Goal: Task Accomplishment & Management: Use online tool/utility

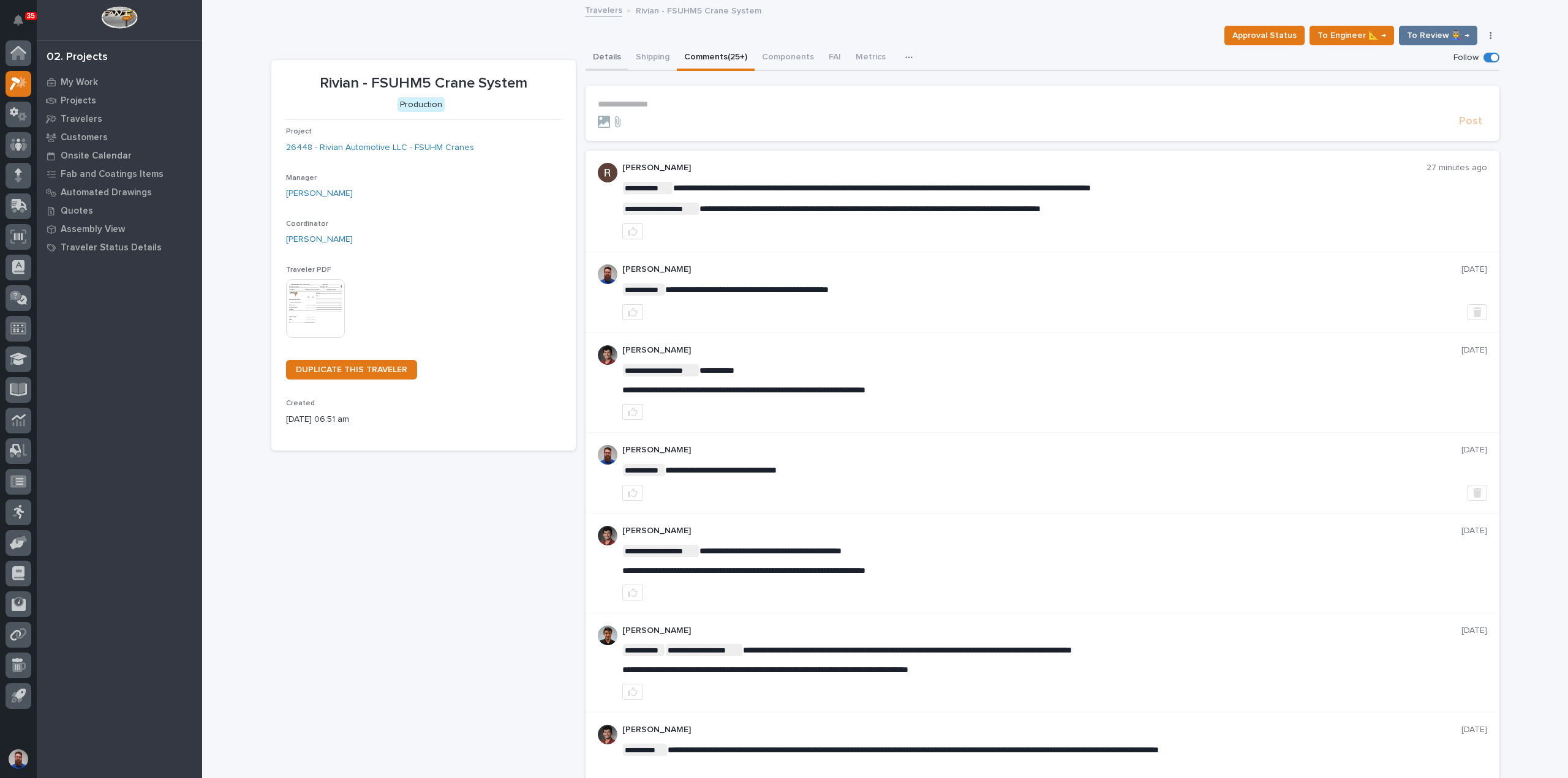
click at [592, 60] on button "Details" at bounding box center [607, 58] width 43 height 26
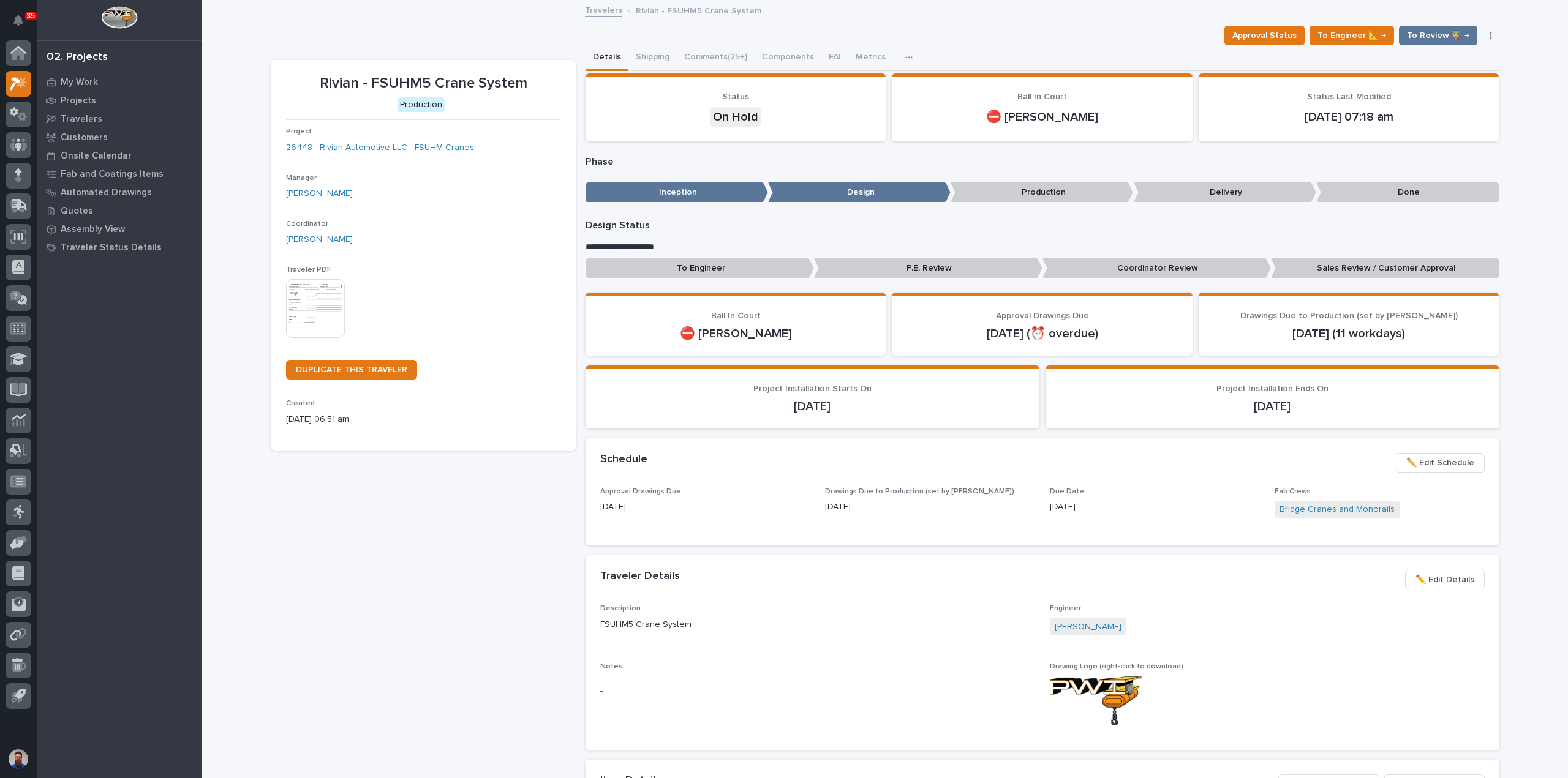
click at [729, 270] on p "To Engineer" at bounding box center [700, 268] width 228 height 20
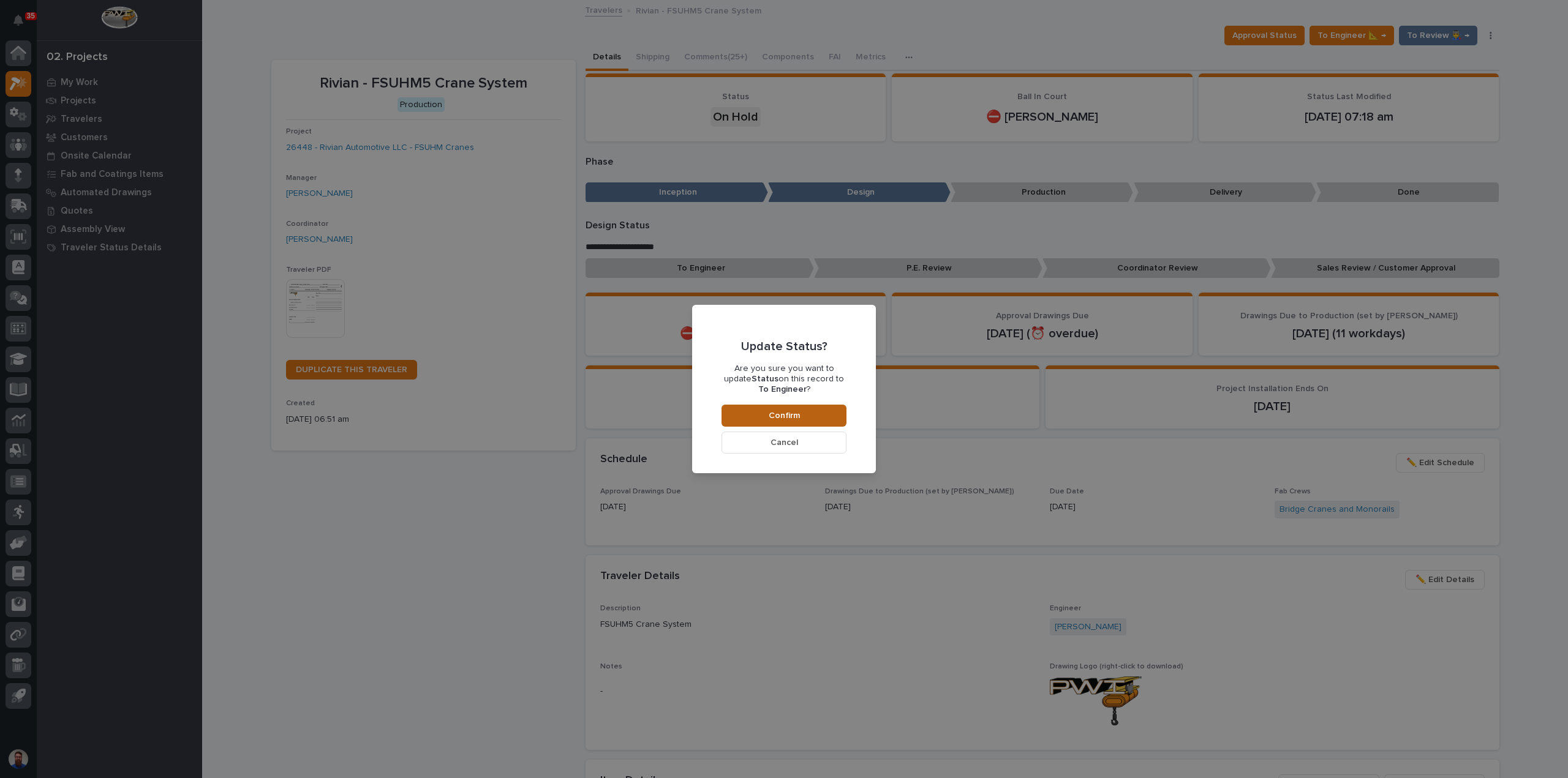
click at [799, 414] on button "Confirm" at bounding box center [784, 416] width 125 height 22
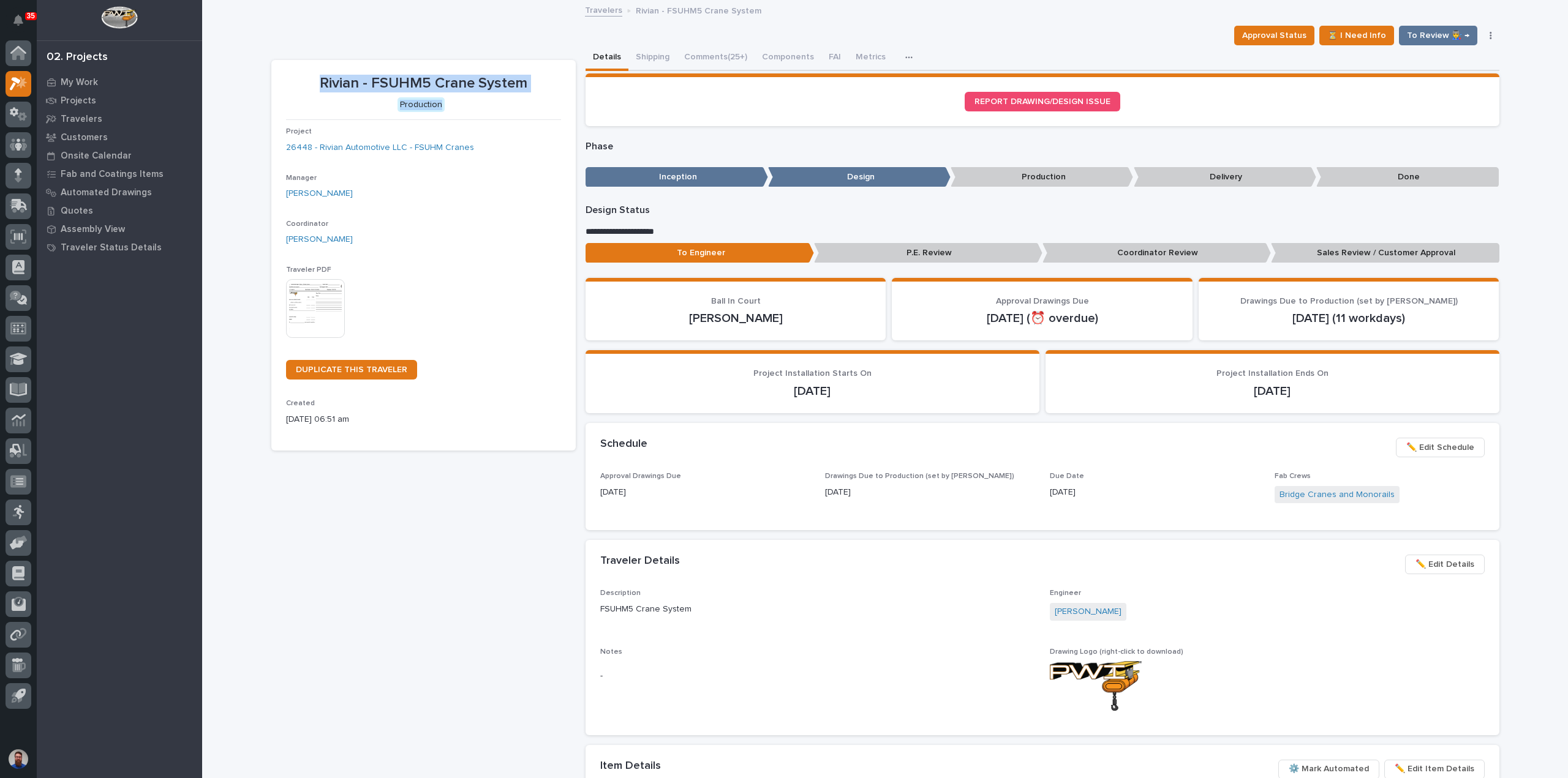
drag, startPoint x: 305, startPoint y: 74, endPoint x: 518, endPoint y: 116, distance: 217.1
click at [518, 116] on div "Rivian - FSUHM5 Crane System Production Project 26448 - Rivian Automotive LLC -…" at bounding box center [424, 255] width 275 height 362
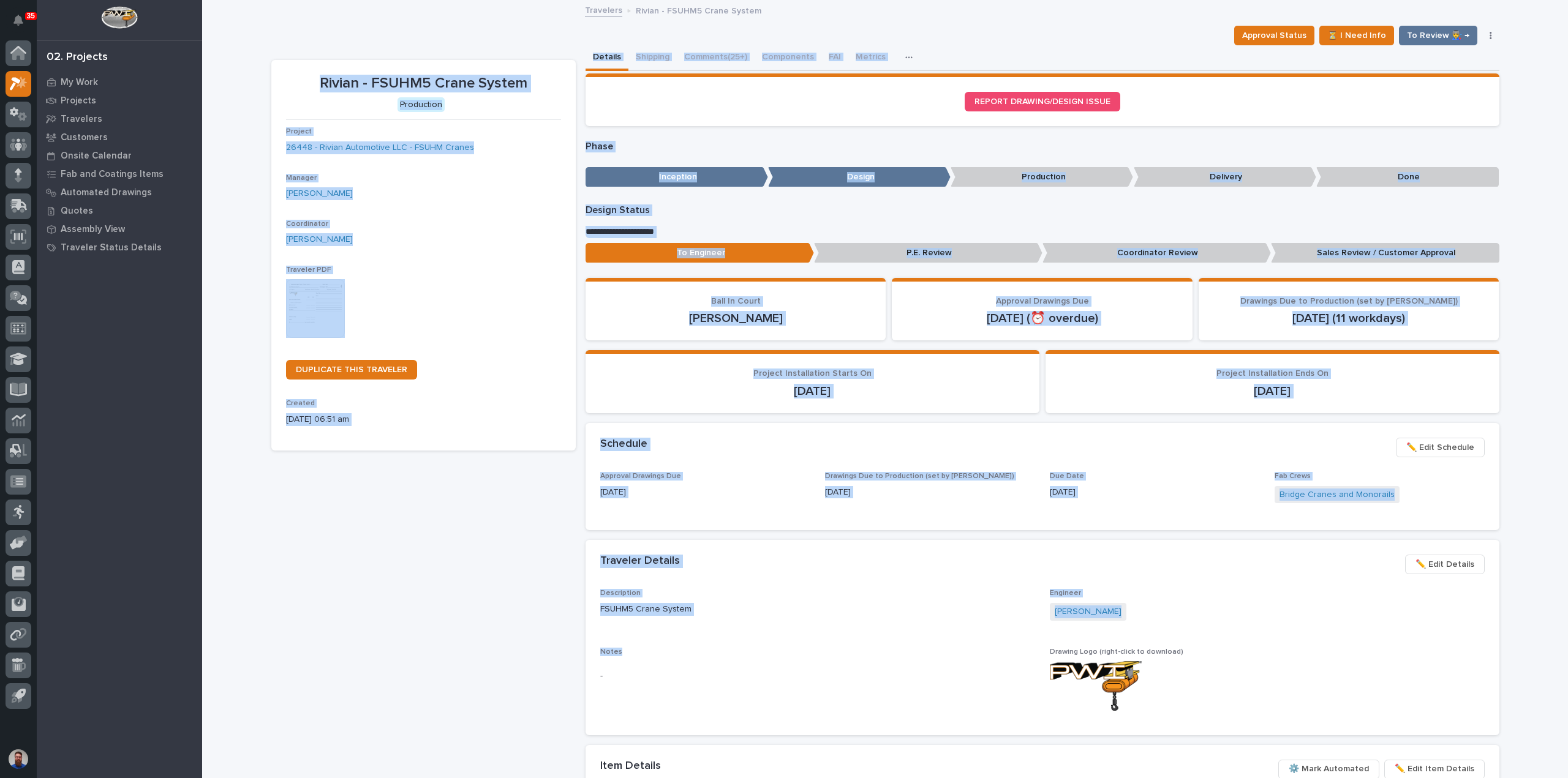
drag, startPoint x: 375, startPoint y: 137, endPoint x: 703, endPoint y: 638, distance: 598.8
click at [955, 642] on div "**********" at bounding box center [885, 614] width 1228 height 1139
click at [682, 639] on div "Description FSUHM5 Crane System Engineer Nate Rulli Notes - Drawing Logo (right…" at bounding box center [1042, 655] width 884 height 131
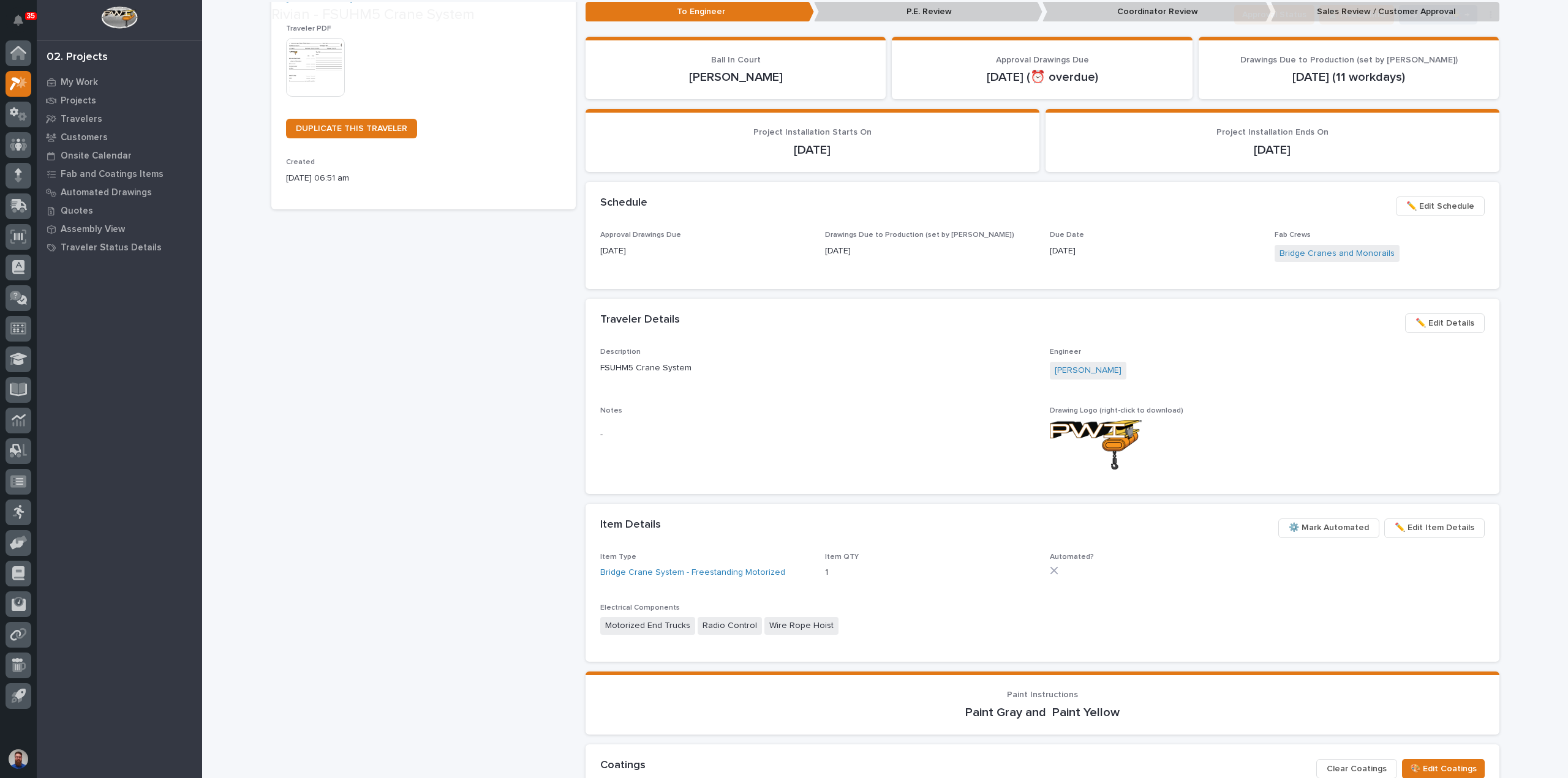
scroll to position [501, 0]
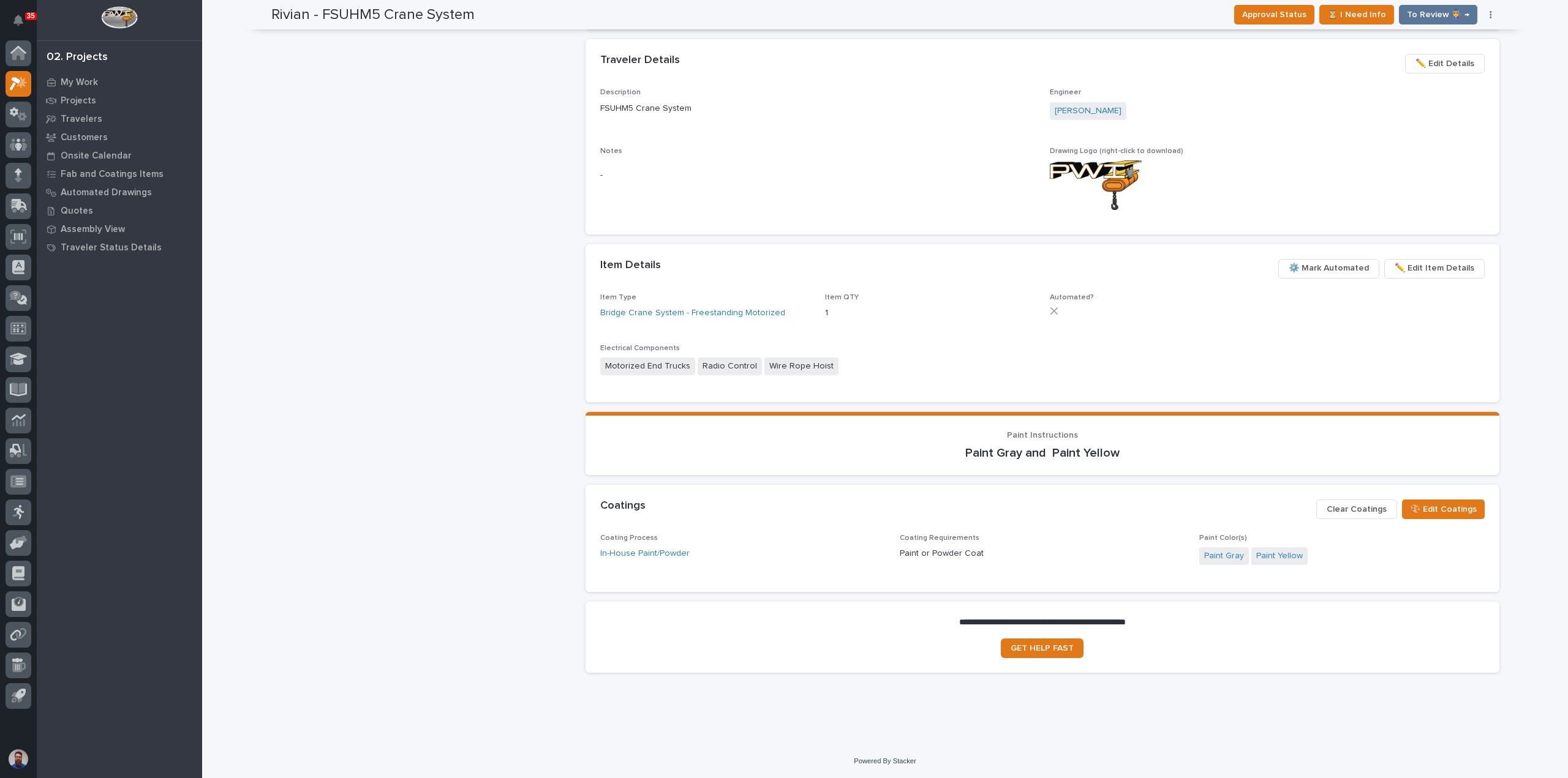
drag, startPoint x: 452, startPoint y: 508, endPoint x: 500, endPoint y: 500, distance: 48.7
click at [452, 507] on div "Rivian - FSUHM5 Crane System Production Project 26448 - Rivian Automotive LLC -…" at bounding box center [424, 121] width 304 height 1123
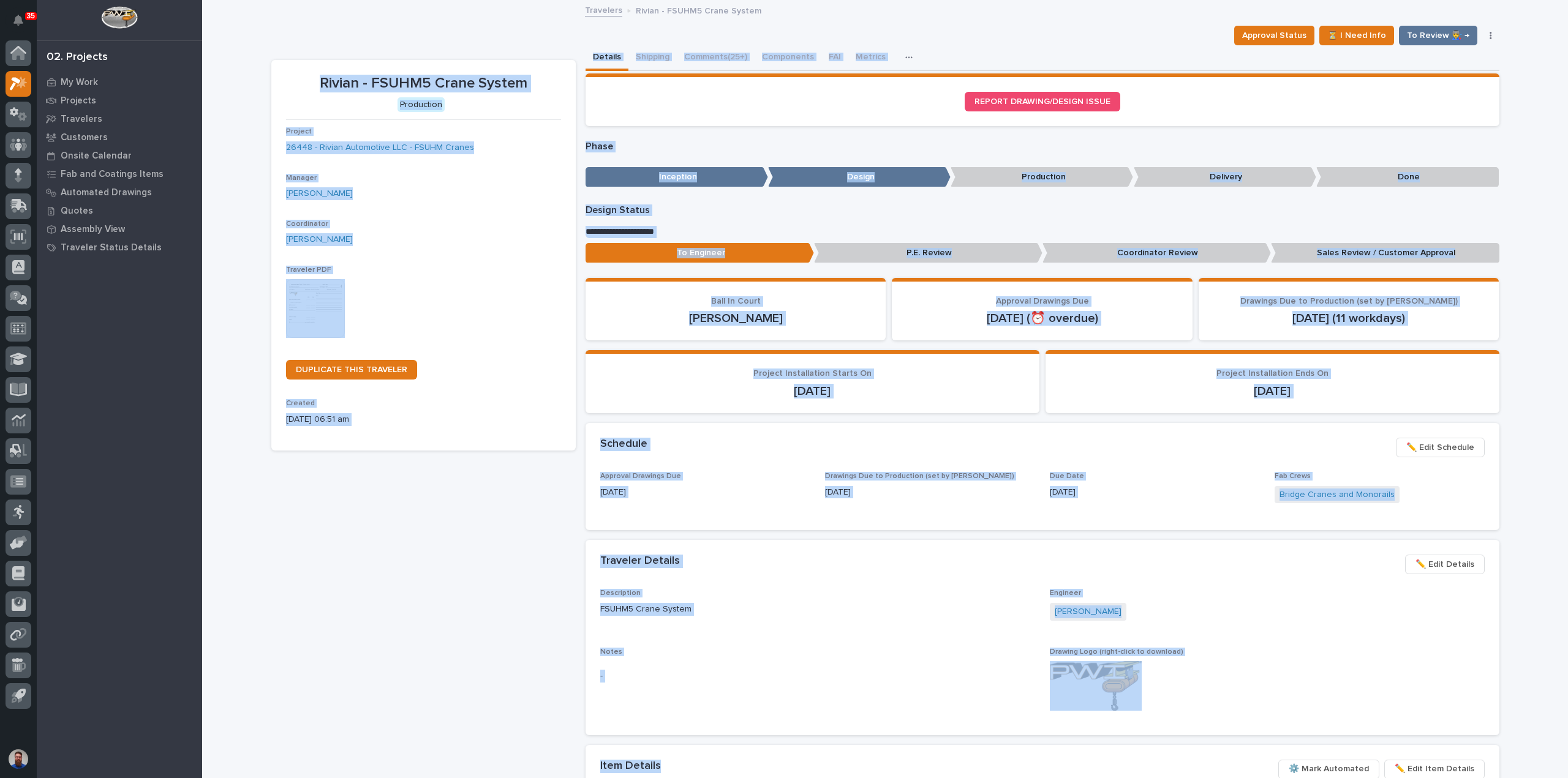
drag, startPoint x: 293, startPoint y: 76, endPoint x: 885, endPoint y: 763, distance: 906.9
click at [885, 763] on div "**********" at bounding box center [885, 614] width 1228 height 1139
click at [805, 670] on p "-" at bounding box center [817, 676] width 435 height 13
drag, startPoint x: 888, startPoint y: 689, endPoint x: 325, endPoint y: 87, distance: 824.2
click at [326, 87] on div "**********" at bounding box center [885, 614] width 1228 height 1139
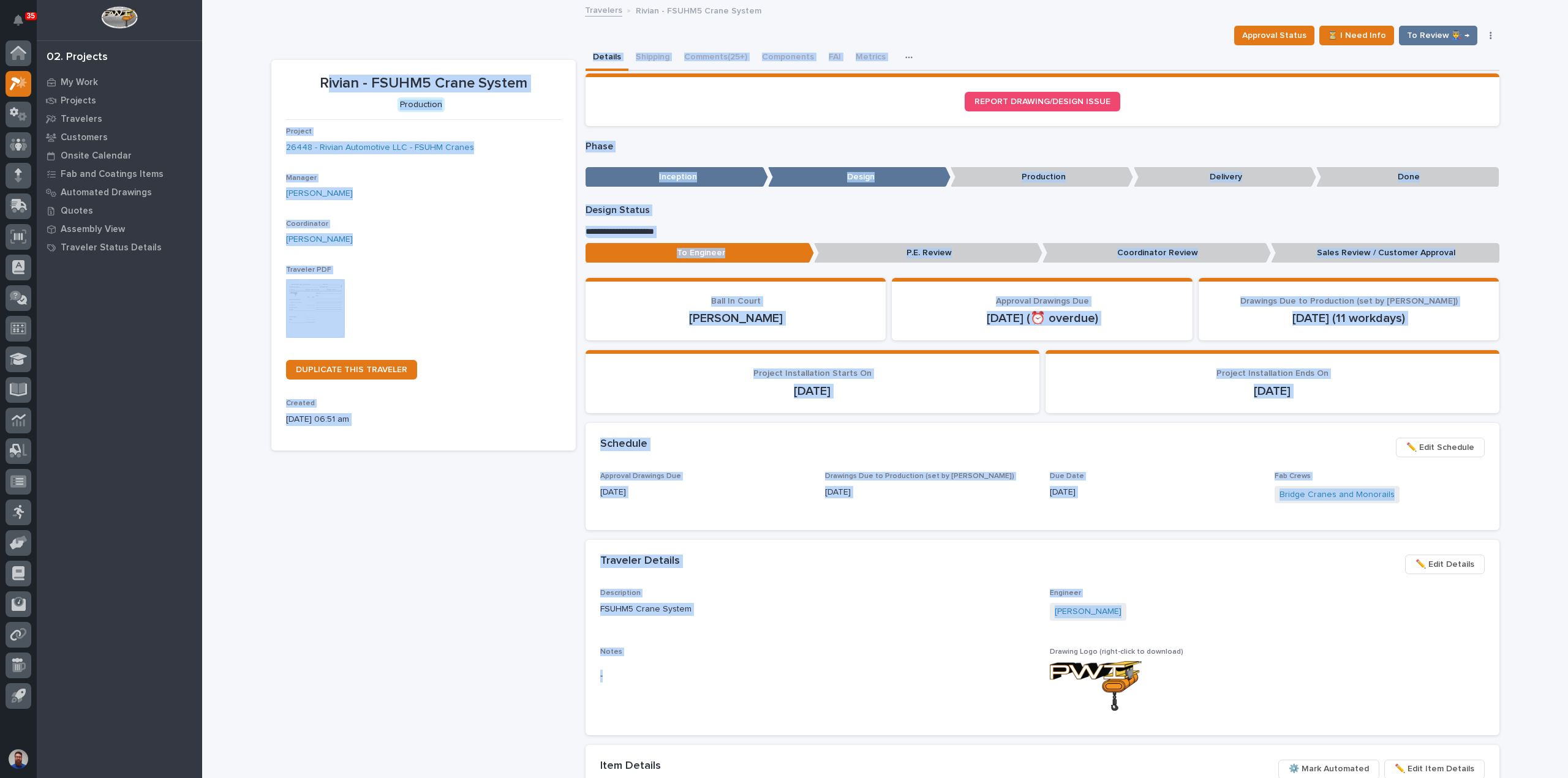
click at [314, 83] on p "Rivian - FSUHM5 Crane System" at bounding box center [424, 84] width 275 height 18
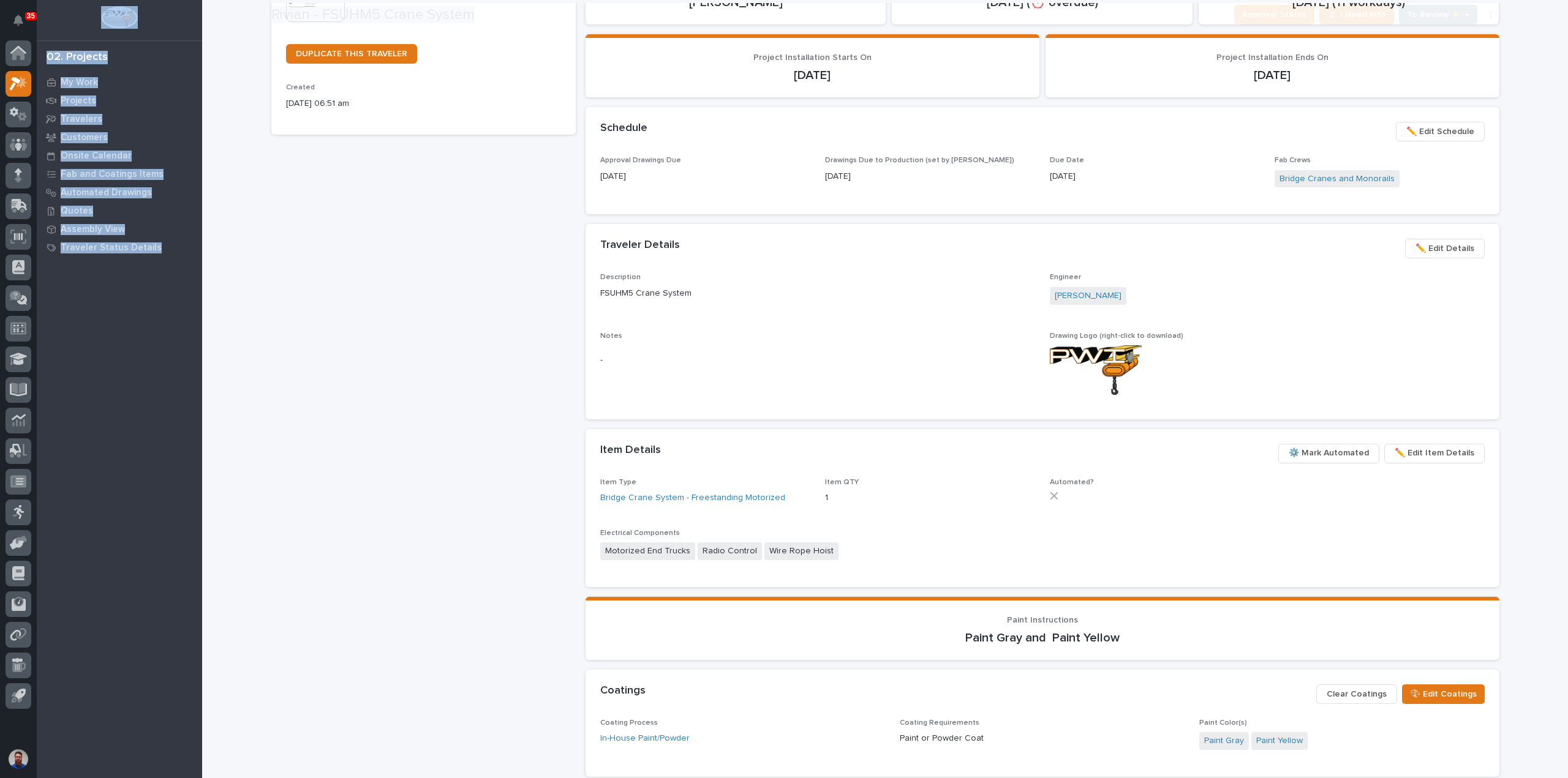
scroll to position [501, 0]
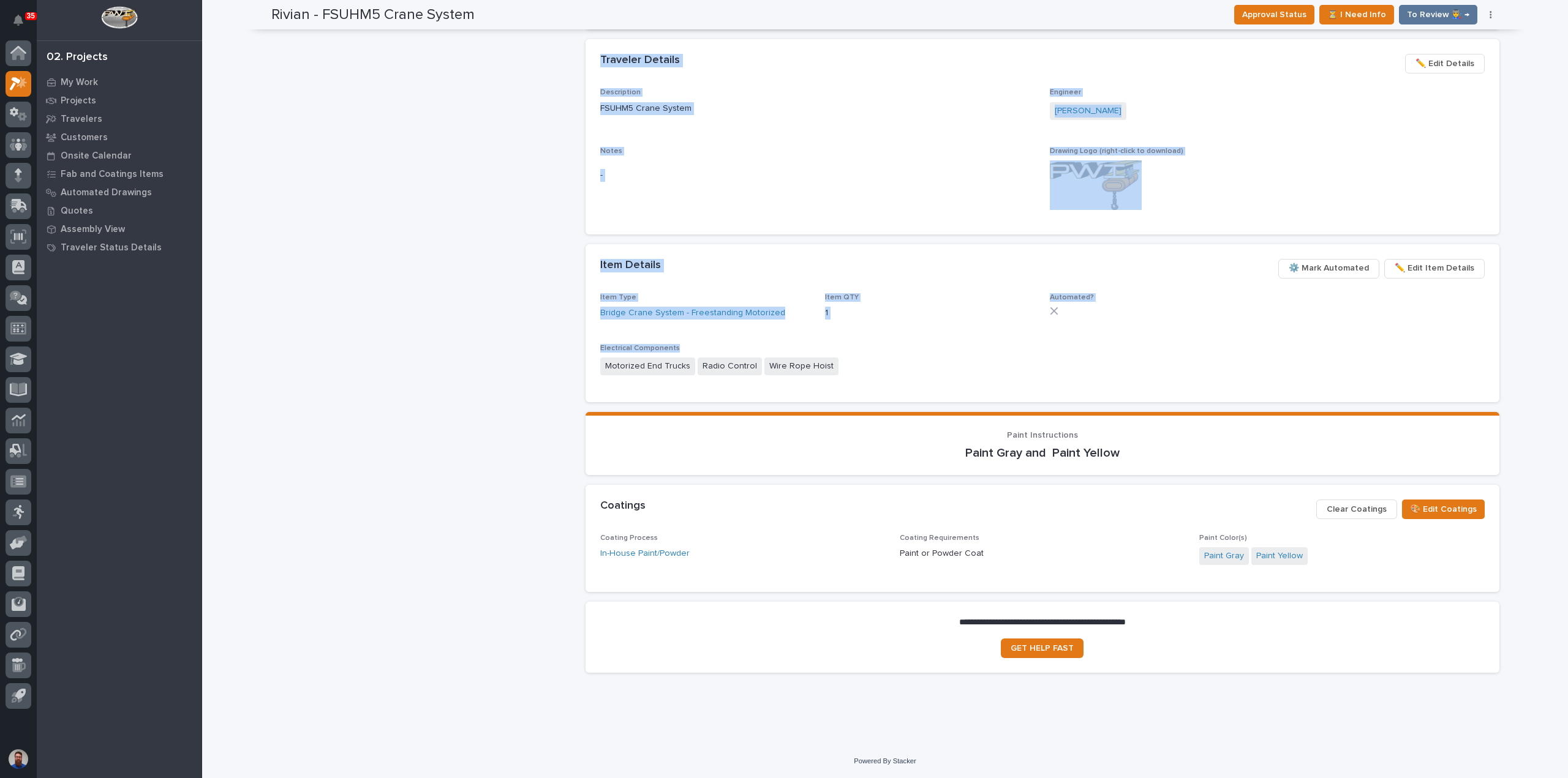
drag, startPoint x: 291, startPoint y: 42, endPoint x: 1290, endPoint y: 313, distance: 1035.1
click at [1290, 314] on div "Rivian - FSUHM5 Crane System Approval Status ⏳ I Need Info To Review 👨‍🏭 → Hold…" at bounding box center [885, 91] width 1228 height 1183
click at [1290, 313] on div "Item Type Bridge Crane System - Freestanding Motorized Item QTY 1 Automated? El…" at bounding box center [1042, 340] width 884 height 94
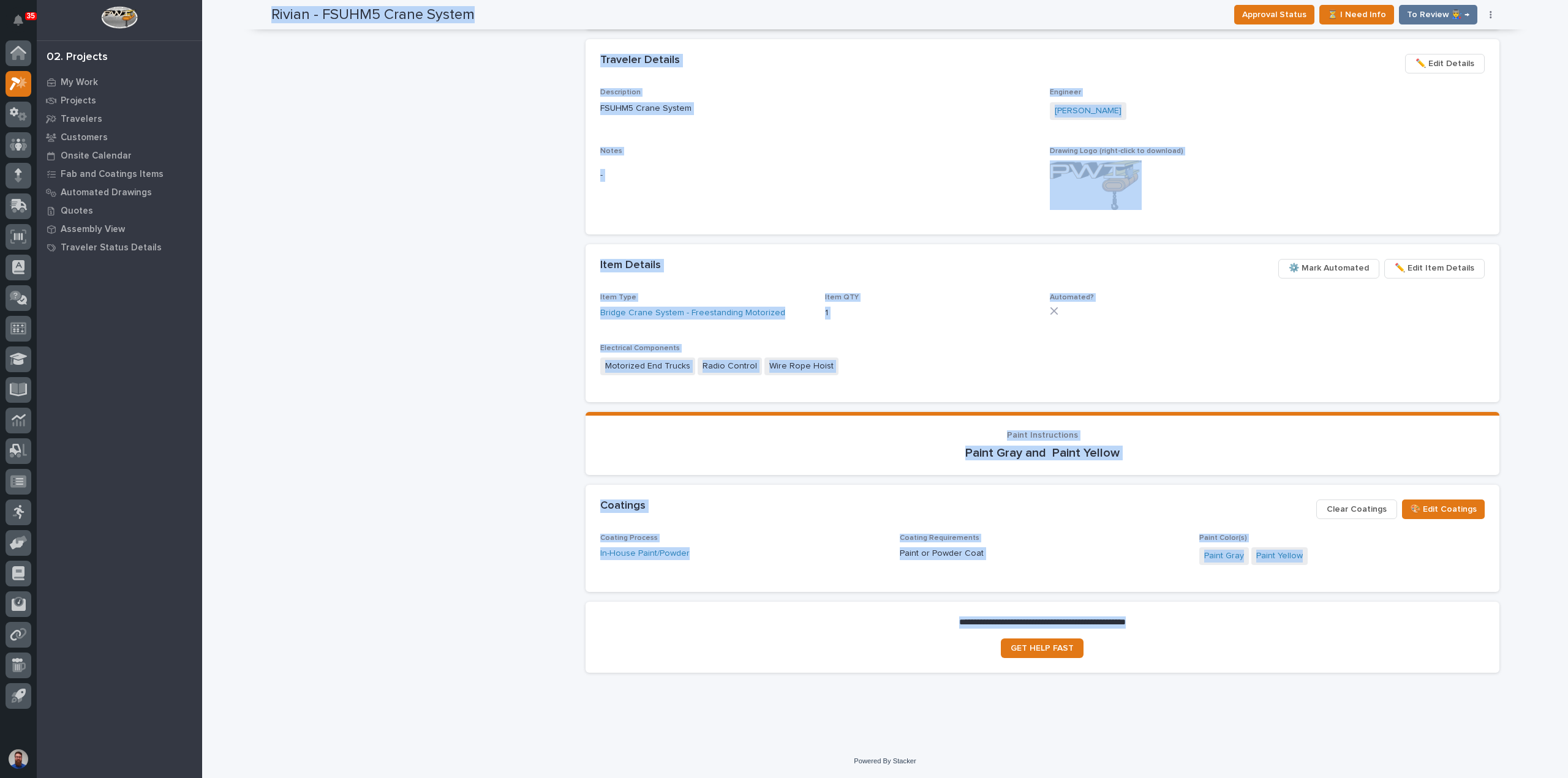
drag, startPoint x: 296, startPoint y: 41, endPoint x: 1207, endPoint y: 643, distance: 1091.9
click at [1207, 643] on div "35 My Settings Log Out 02. Projects My Work Projects Travelers Customers Onsite…" at bounding box center [885, 139] width 1366 height 1280
click at [1209, 643] on section "**********" at bounding box center [1043, 637] width 914 height 71
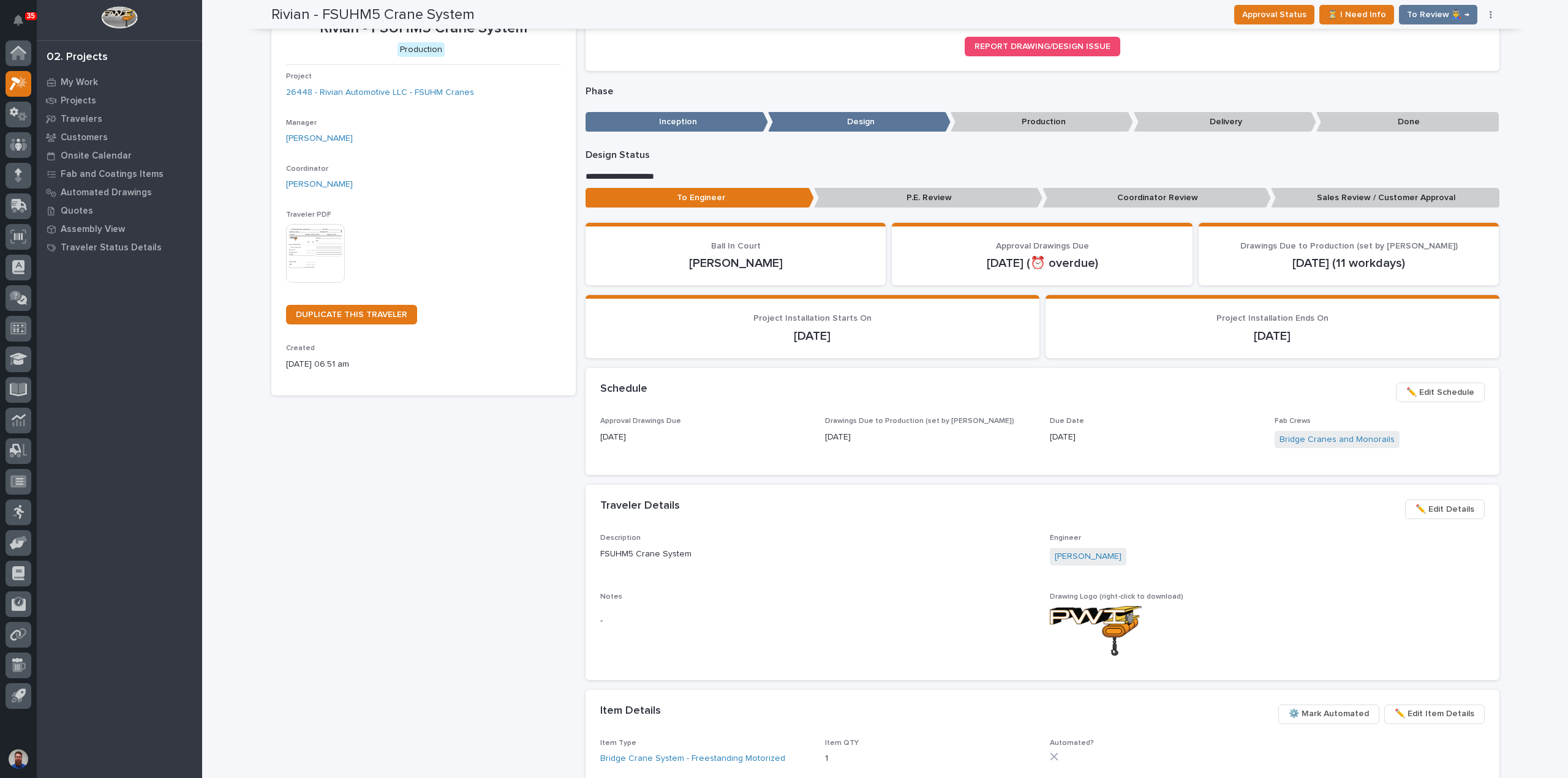
scroll to position [0, 0]
